Goal: Transaction & Acquisition: Purchase product/service

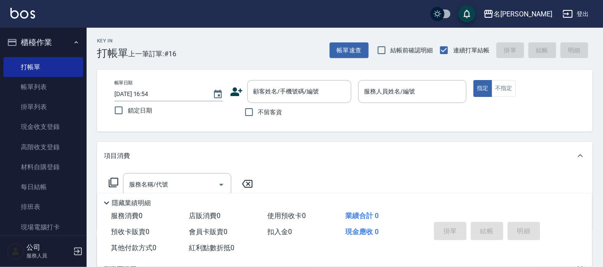
scroll to position [3, 0]
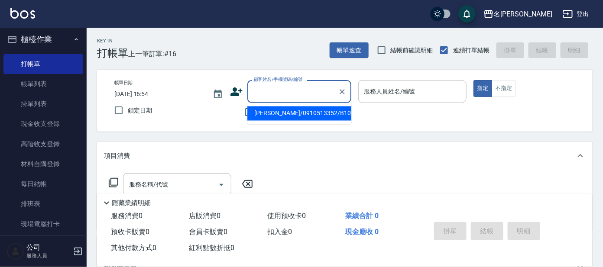
click at [275, 93] on input "顧客姓名/手機號碼/編號" at bounding box center [292, 91] width 83 height 15
type input "ㄕ"
type input "[PERSON_NAME]/g26/[PERSON_NAME]"
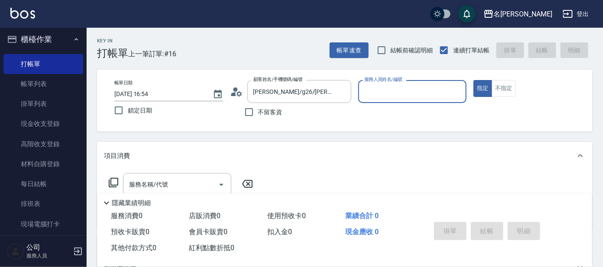
click at [374, 87] on input "服務人員姓名/編號" at bounding box center [412, 91] width 101 height 15
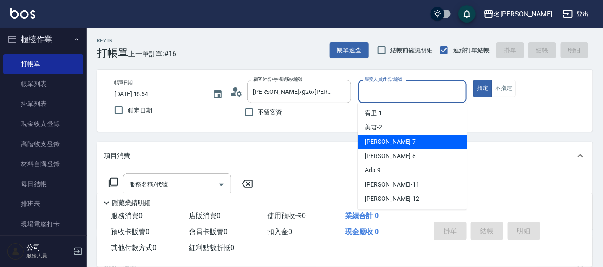
click at [375, 141] on span "[PERSON_NAME] -7" at bounding box center [390, 142] width 51 height 9
type input "[PERSON_NAME]-7"
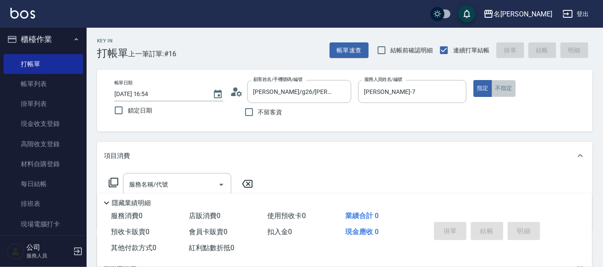
click at [502, 87] on button "不指定" at bounding box center [504, 88] width 24 height 17
click at [114, 182] on icon at bounding box center [113, 183] width 10 height 10
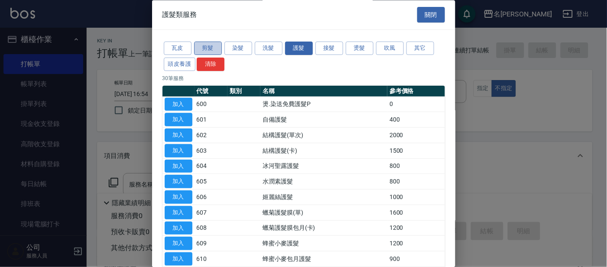
click at [207, 45] on button "剪髮" at bounding box center [208, 48] width 28 height 13
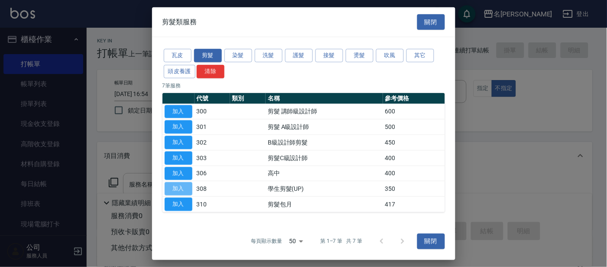
drag, startPoint x: 175, startPoint y: 189, endPoint x: 189, endPoint y: 187, distance: 13.6
click at [176, 188] on button "加入" at bounding box center [179, 189] width 28 height 13
type input "學生剪髮(UP)(308)"
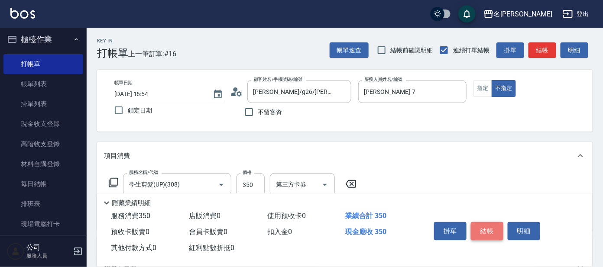
click at [490, 231] on button "結帳" at bounding box center [487, 231] width 33 height 18
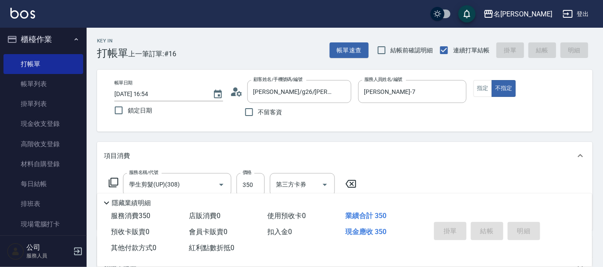
type input "[DATE] 17:42"
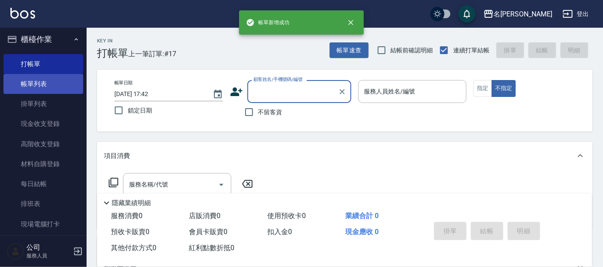
click at [28, 82] on link "帳單列表" at bounding box center [43, 84] width 80 height 20
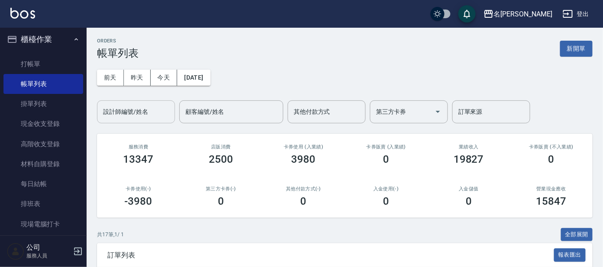
click at [146, 108] on input "設計師編號/姓名" at bounding box center [136, 111] width 70 height 15
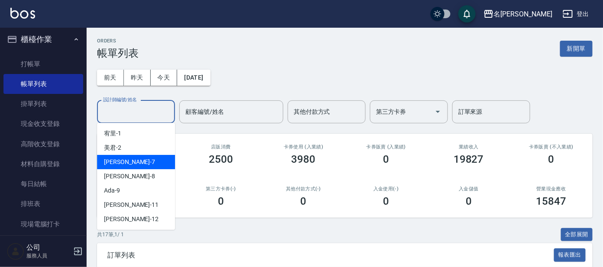
click at [113, 162] on span "[PERSON_NAME] -7" at bounding box center [129, 162] width 51 height 9
type input "[PERSON_NAME]-7"
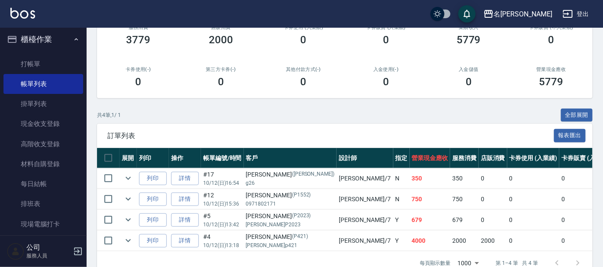
scroll to position [145, 0]
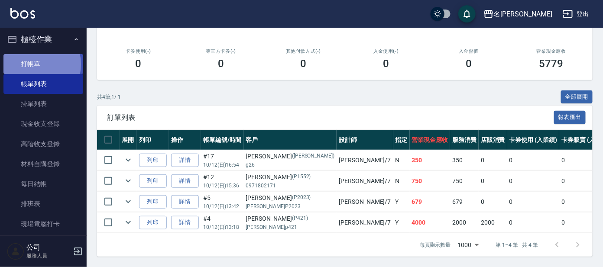
click at [28, 64] on link "打帳單" at bounding box center [43, 64] width 80 height 20
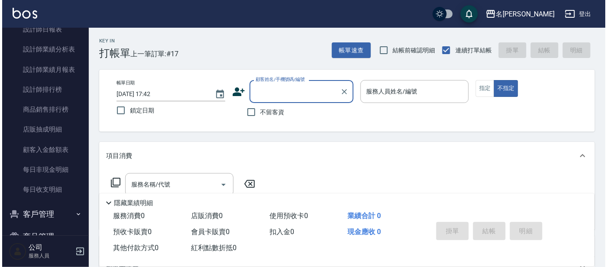
scroll to position [447, 0]
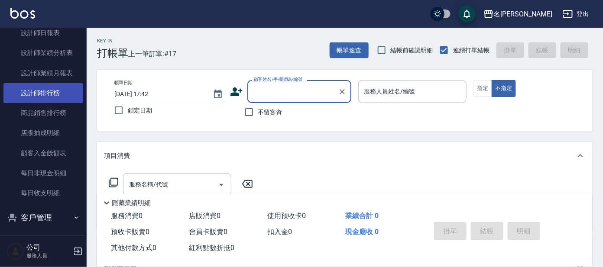
click at [46, 95] on link "設計師排行榜" at bounding box center [43, 93] width 80 height 20
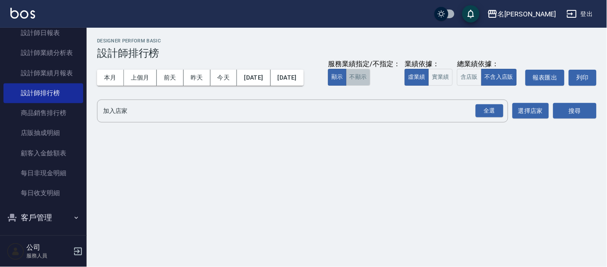
drag, startPoint x: 134, startPoint y: 100, endPoint x: 130, endPoint y: 105, distance: 6.5
click at [346, 86] on button "不顯示" at bounding box center [358, 77] width 24 height 17
click at [429, 86] on button "實業績" at bounding box center [441, 77] width 24 height 17
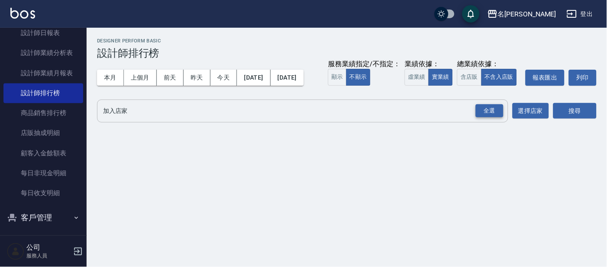
drag, startPoint x: 492, startPoint y: 127, endPoint x: 502, endPoint y: 129, distance: 9.3
click at [496, 118] on div "全選" at bounding box center [490, 110] width 28 height 13
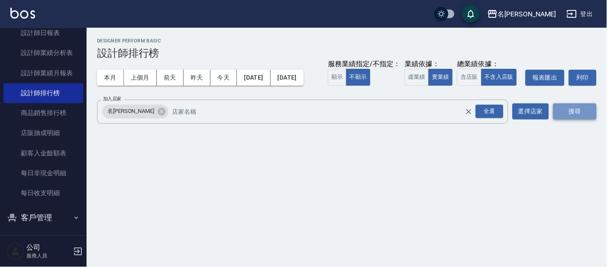
drag, startPoint x: 577, startPoint y: 130, endPoint x: 563, endPoint y: 131, distance: 13.9
click at [576, 120] on button "搜尋" at bounding box center [575, 112] width 43 height 16
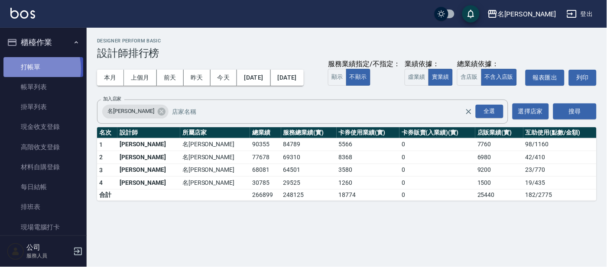
click at [27, 68] on link "打帳單" at bounding box center [43, 67] width 80 height 20
